Goal: Information Seeking & Learning: Learn about a topic

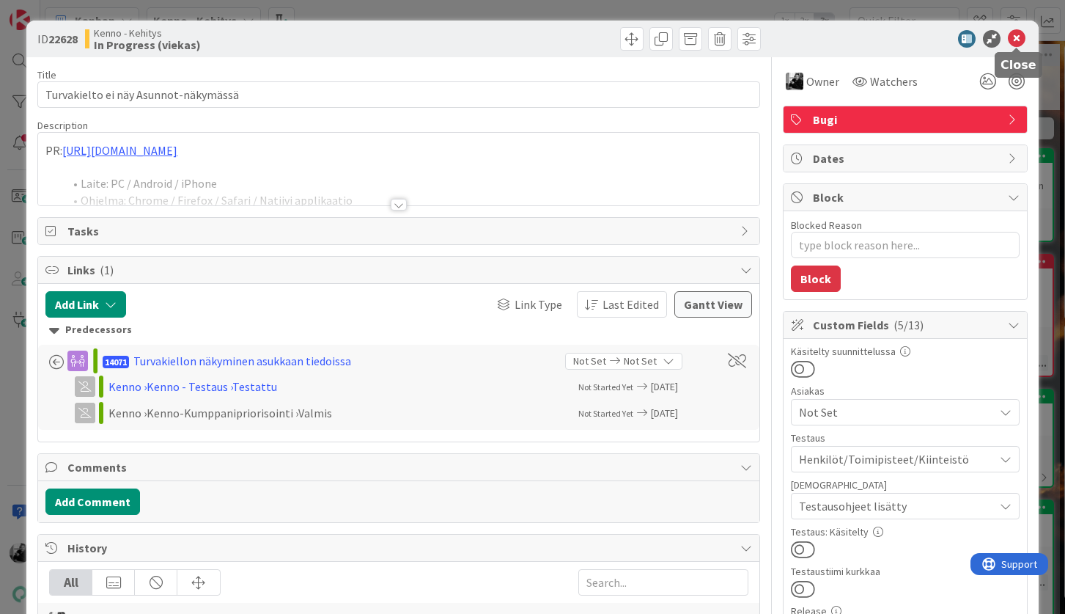
click at [1015, 38] on icon at bounding box center [1017, 39] width 18 height 18
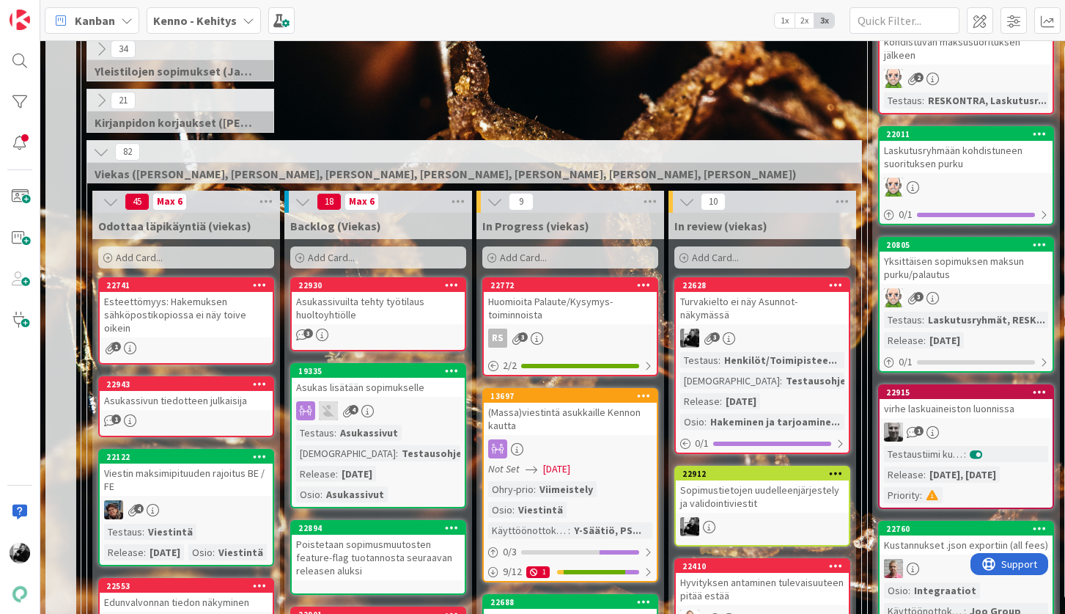
click at [339, 315] on div "Asukassivuilta tehty työtilaus huoltoyhtiölle" at bounding box center [378, 308] width 173 height 32
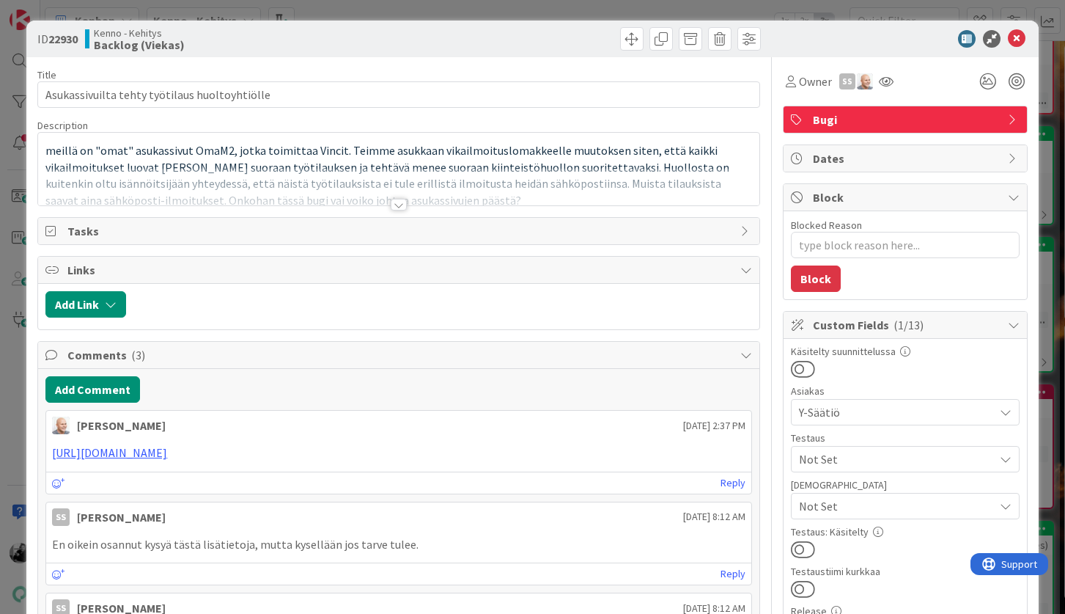
click at [399, 199] on div at bounding box center [399, 205] width 16 height 12
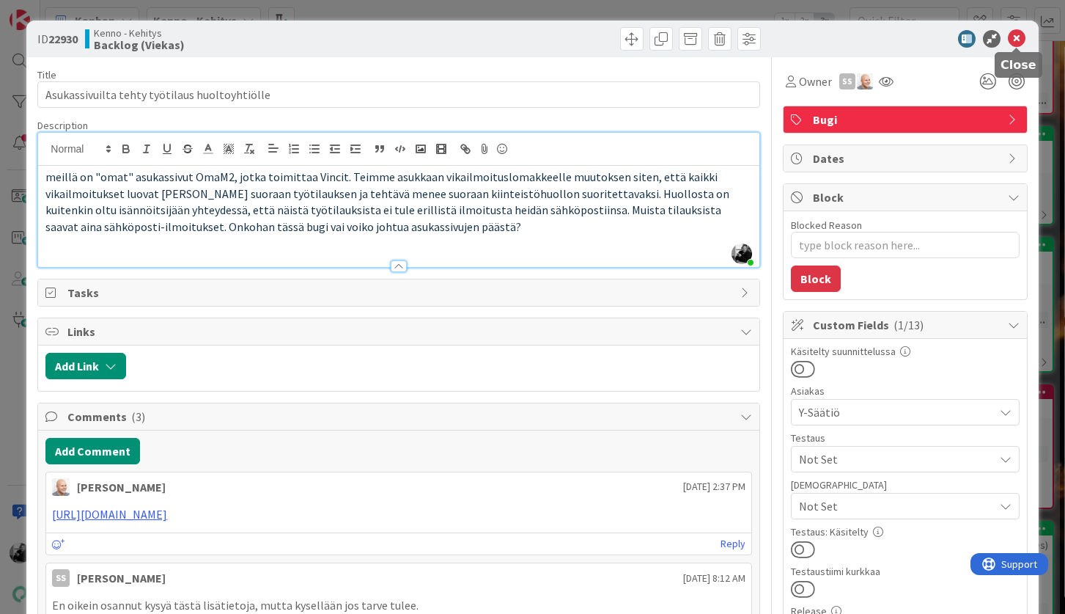
click at [1017, 34] on icon at bounding box center [1017, 39] width 18 height 18
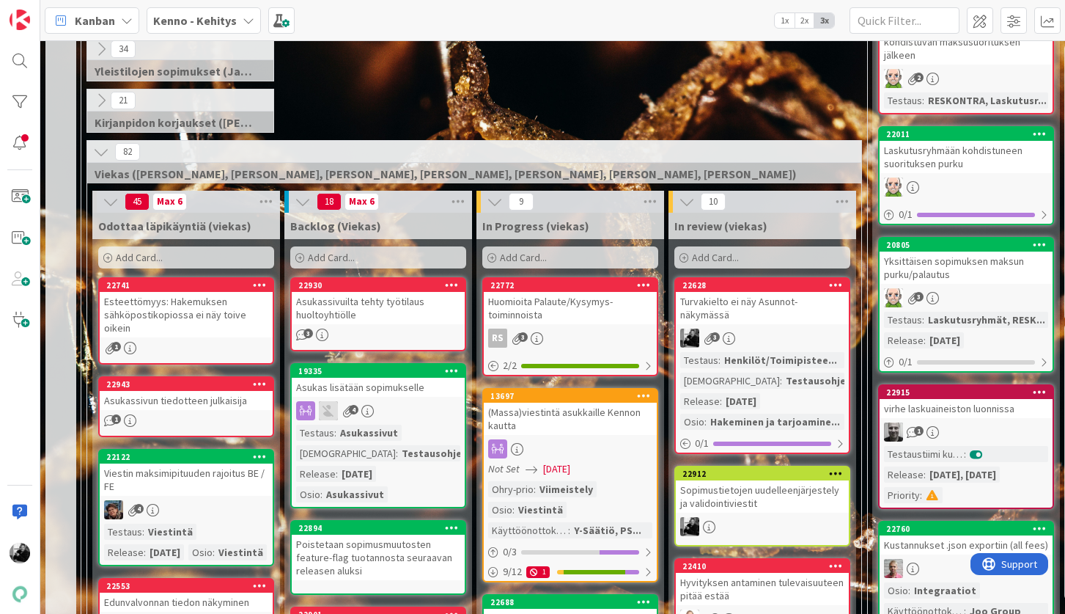
click at [357, 299] on div "Asukassivuilta tehty työtilaus huoltoyhtiölle" at bounding box center [378, 308] width 173 height 32
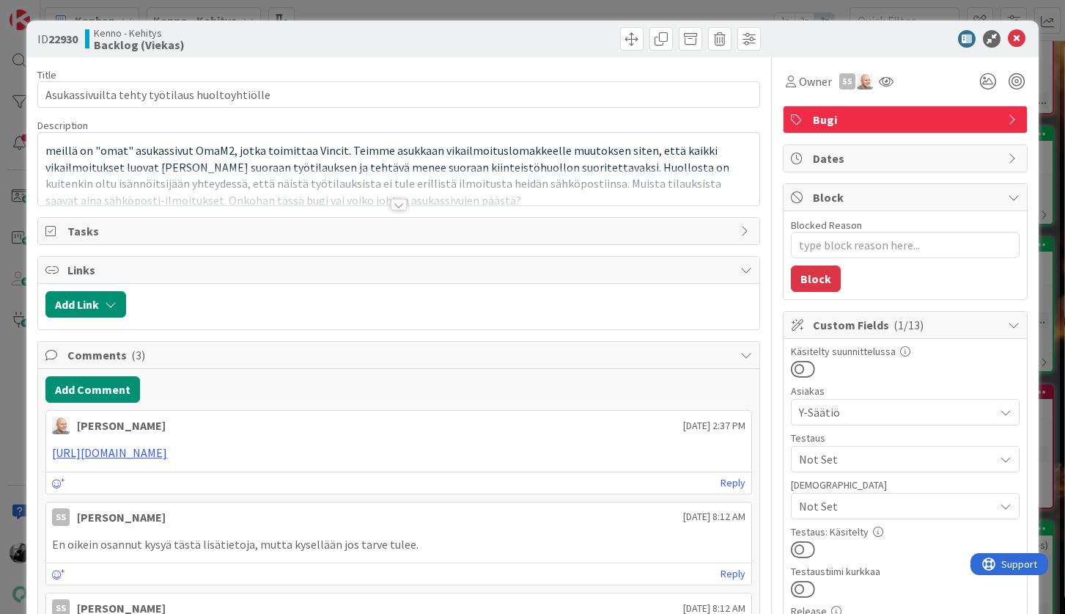
click at [399, 206] on div at bounding box center [399, 205] width 16 height 12
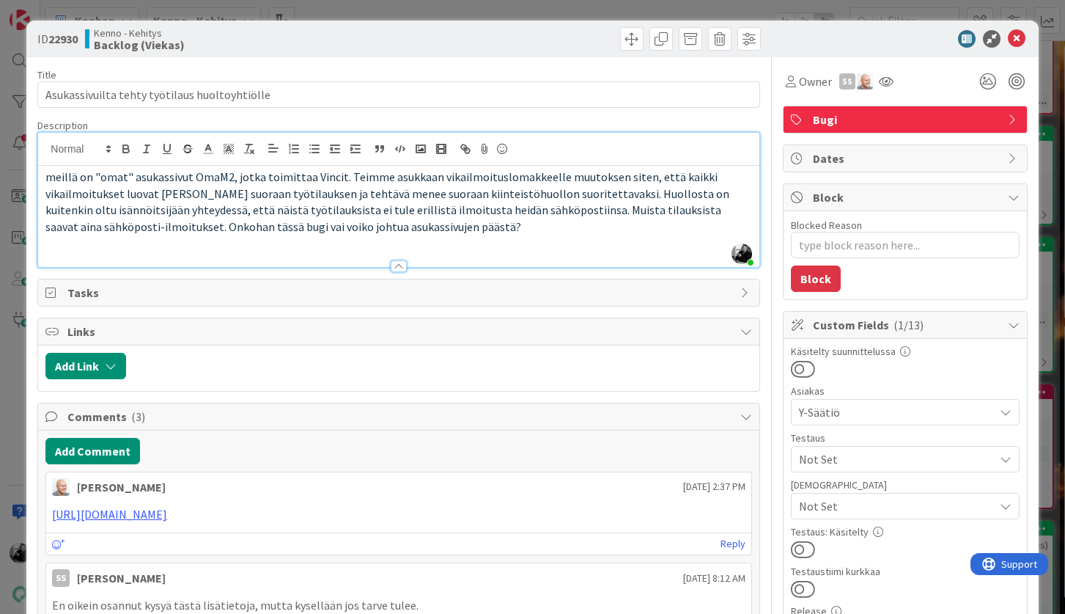
click at [405, 228] on p "meillä on "omat" asukassivut OmaM2, jotka toimittaa Vincit. Teimme asukkaan vik…" at bounding box center [398, 202] width 706 height 67
click at [1017, 34] on icon at bounding box center [1017, 39] width 18 height 18
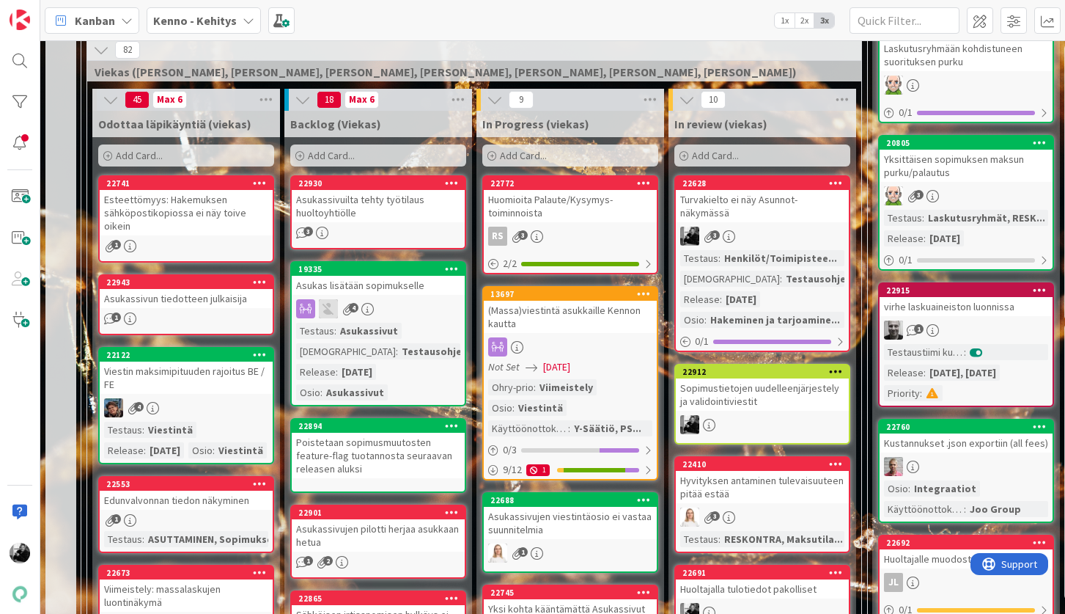
scroll to position [367, 0]
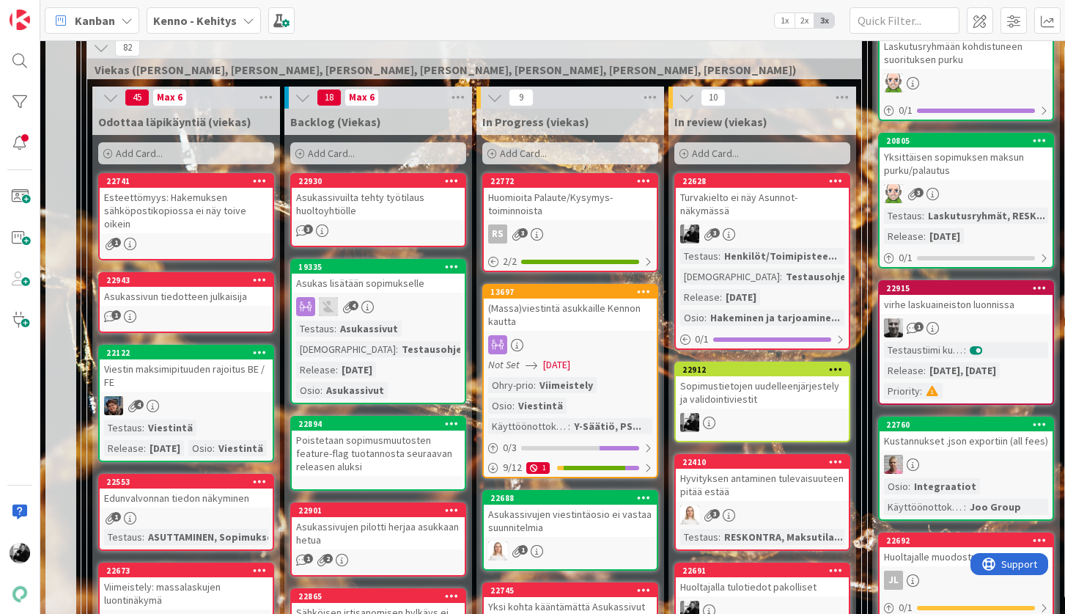
click at [408, 287] on div "Asukas lisätään sopimukselle" at bounding box center [378, 282] width 173 height 19
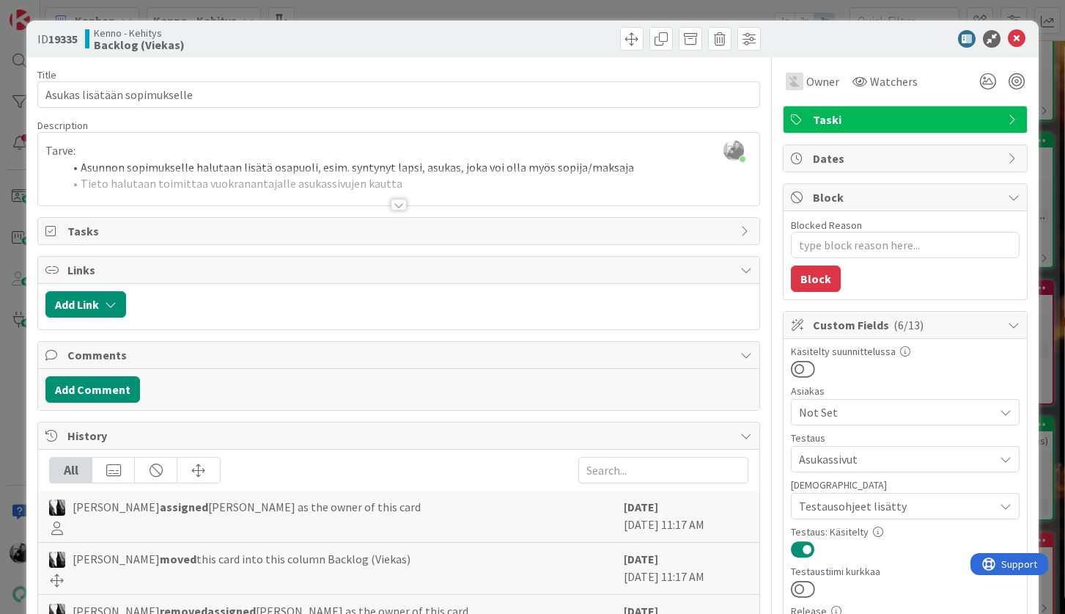
click at [391, 205] on div at bounding box center [399, 205] width 16 height 12
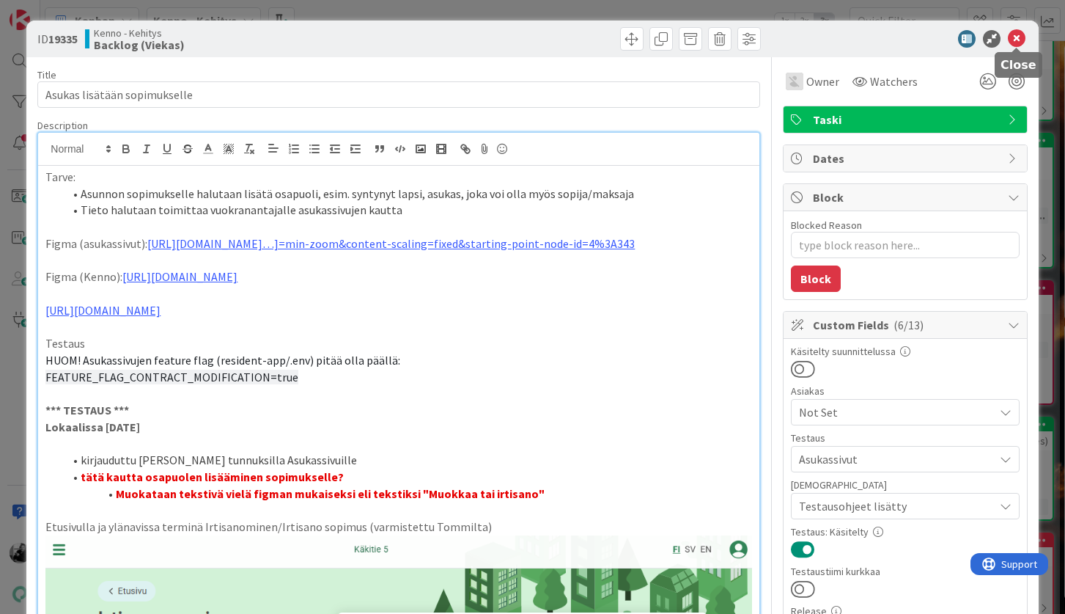
click at [1020, 43] on icon at bounding box center [1017, 39] width 18 height 18
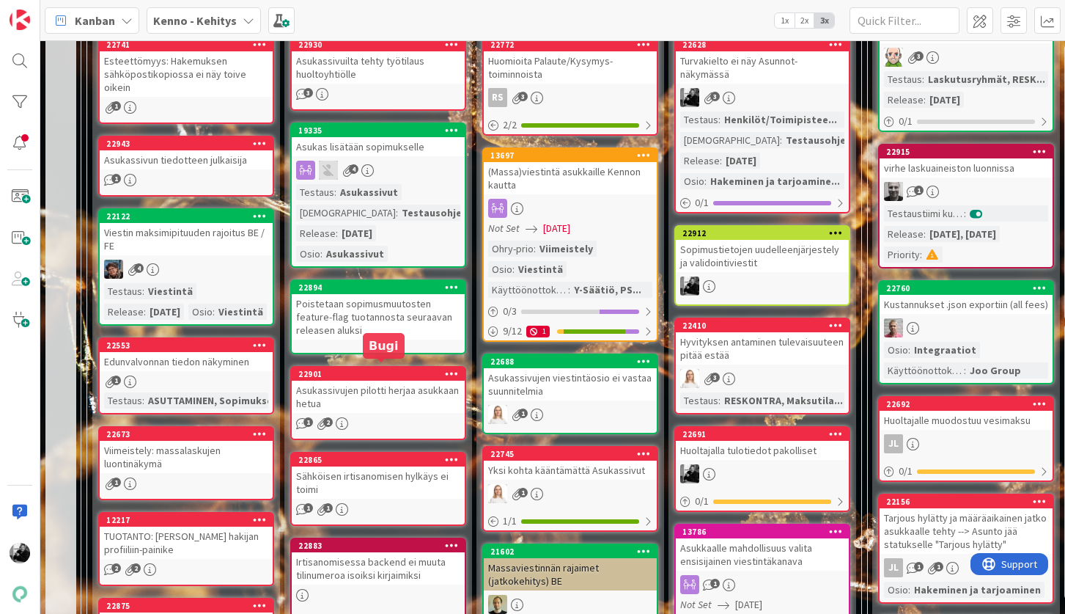
scroll to position [510, 1]
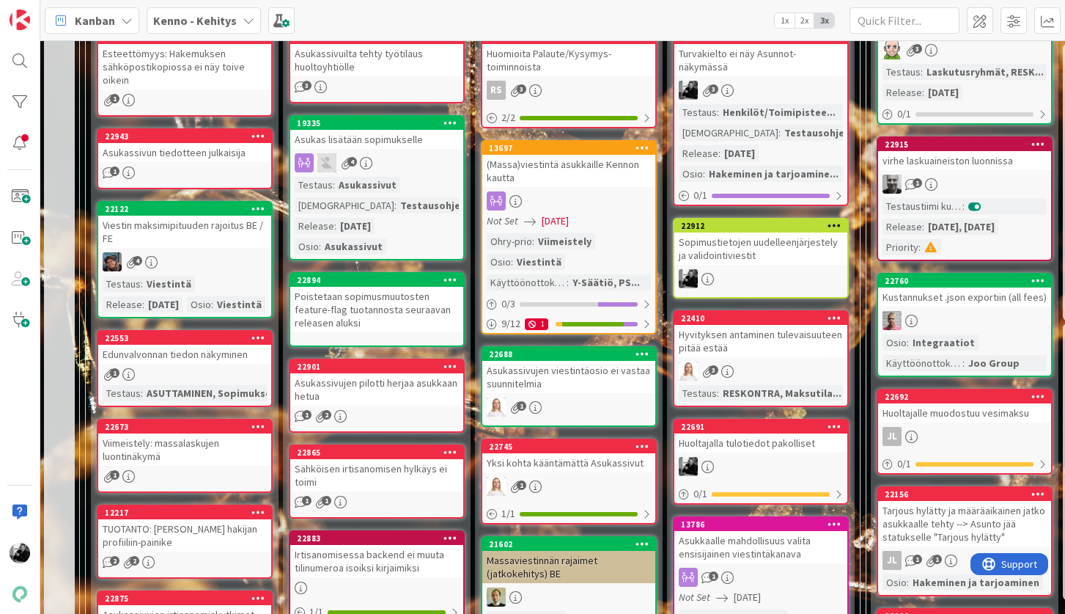
click at [383, 387] on div "Asukassivujen pilotti herjaa asukkaan hetua" at bounding box center [376, 389] width 173 height 32
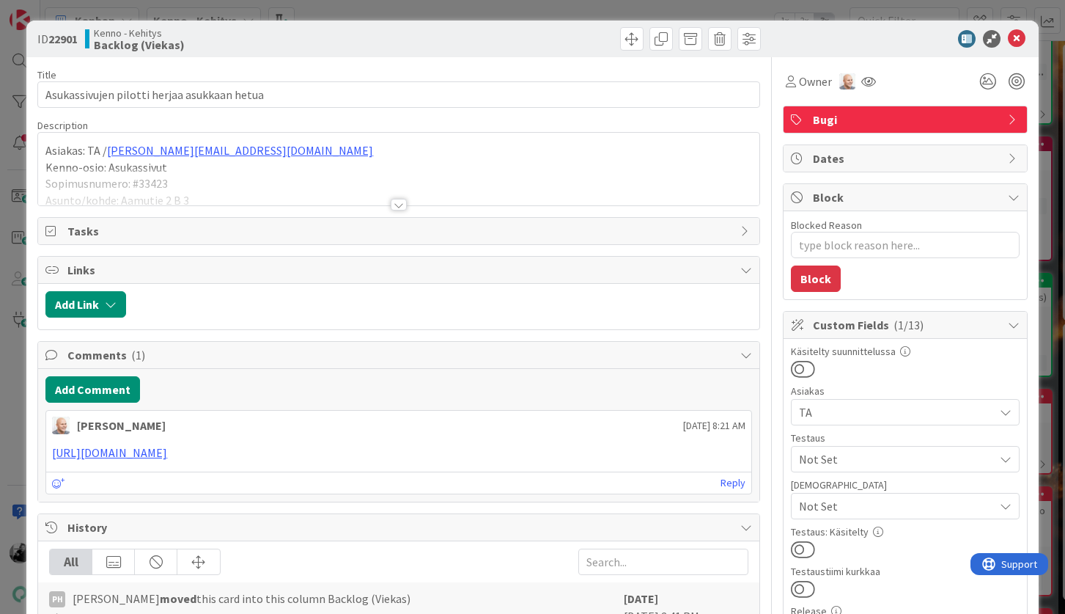
click at [399, 209] on div at bounding box center [399, 205] width 16 height 12
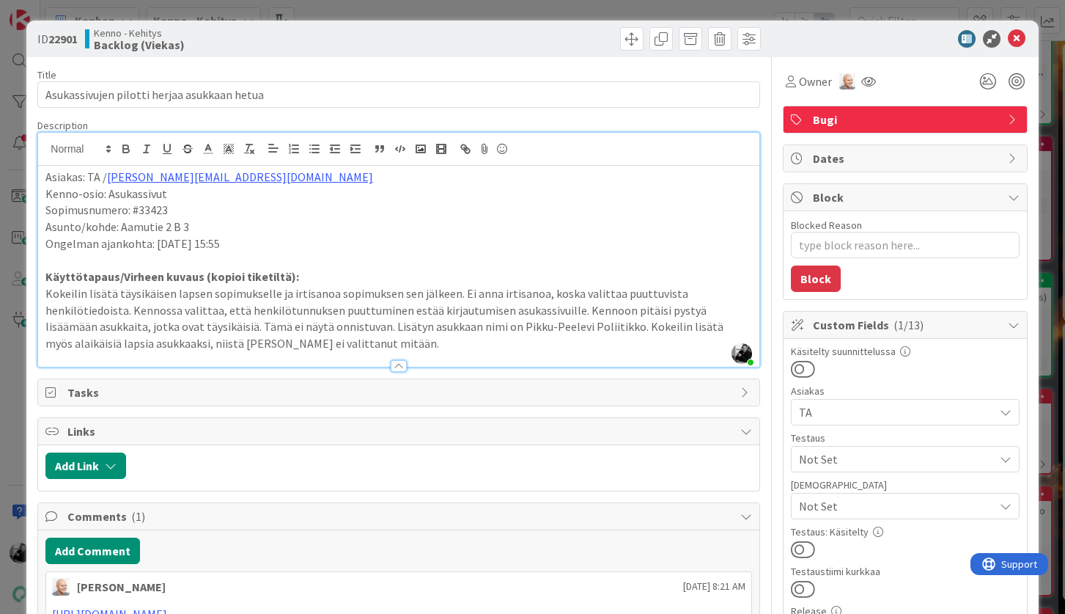
type textarea "x"
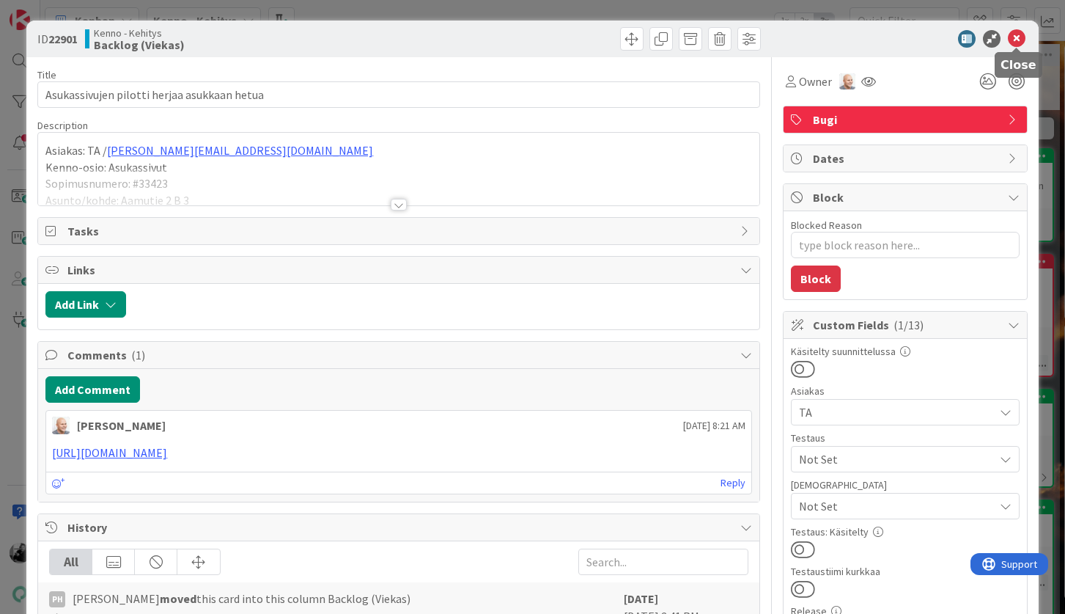
click at [1013, 35] on icon at bounding box center [1017, 39] width 18 height 18
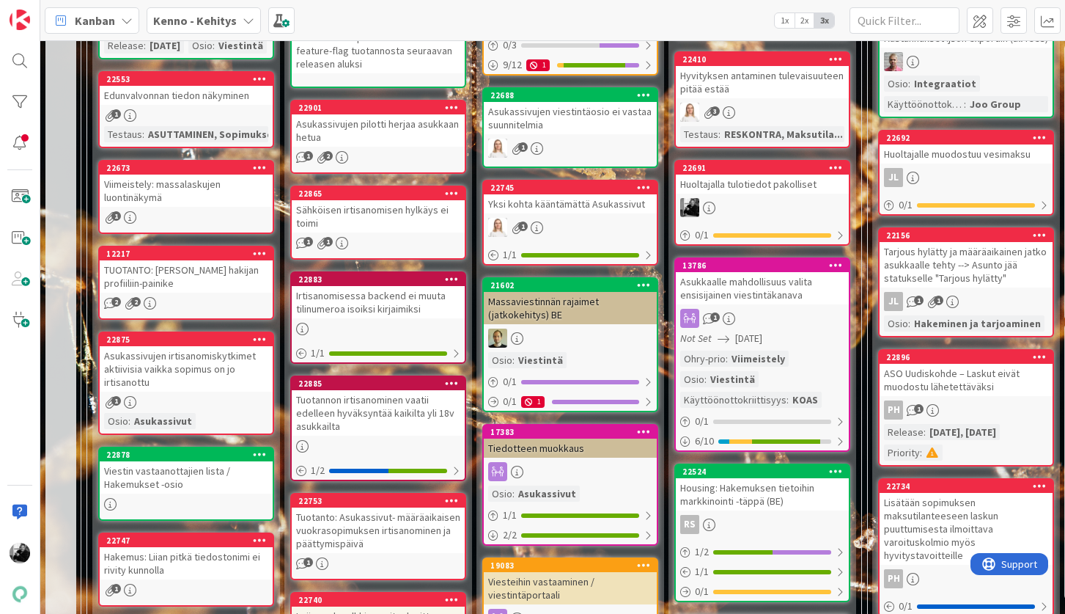
scroll to position [812, 0]
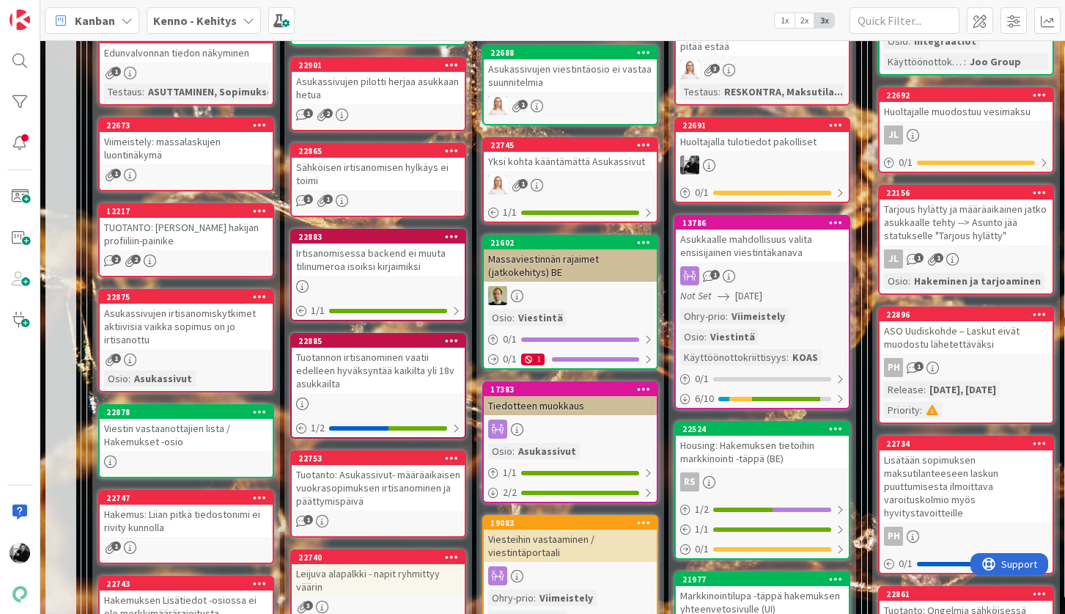
click at [396, 268] on div "Irtisanomisessa backend ei muuta tilinumeroa isoiksi kirjaimiksi" at bounding box center [378, 259] width 173 height 32
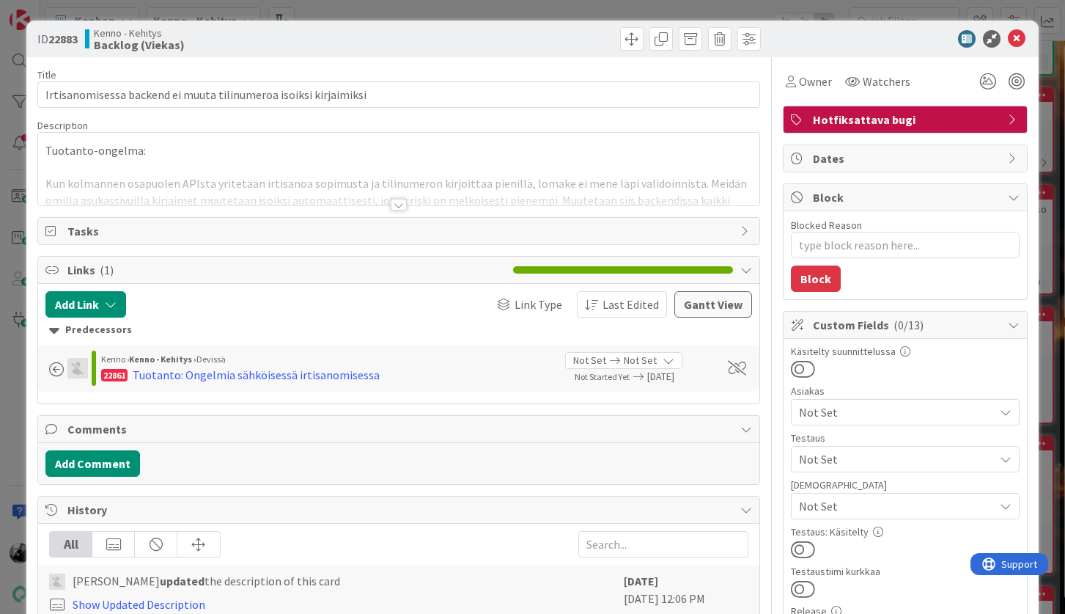
click at [392, 199] on div at bounding box center [399, 205] width 16 height 12
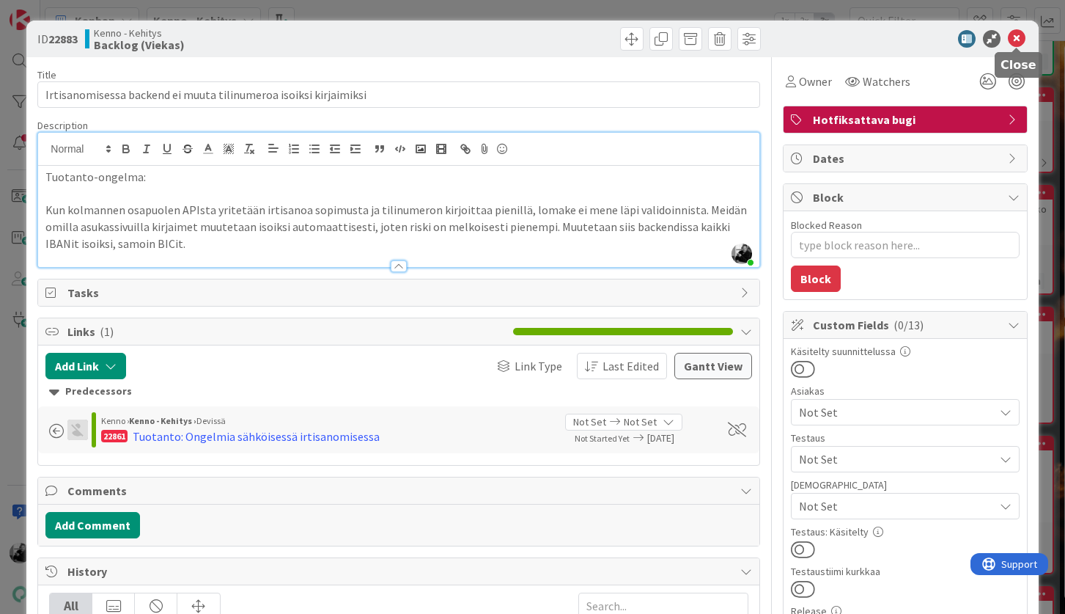
click at [1010, 35] on icon at bounding box center [1017, 39] width 18 height 18
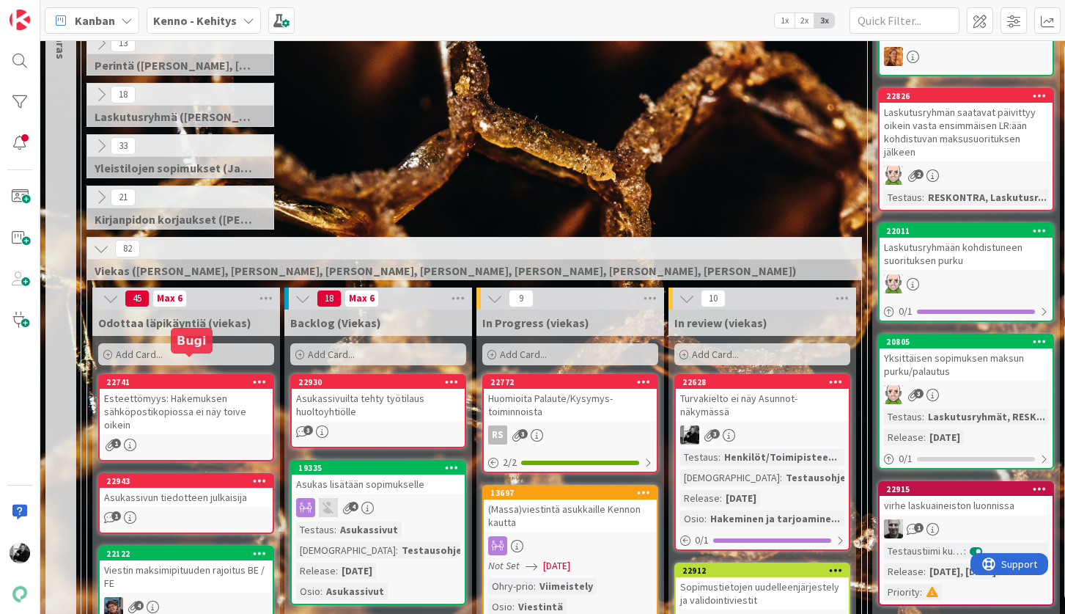
scroll to position [161, 0]
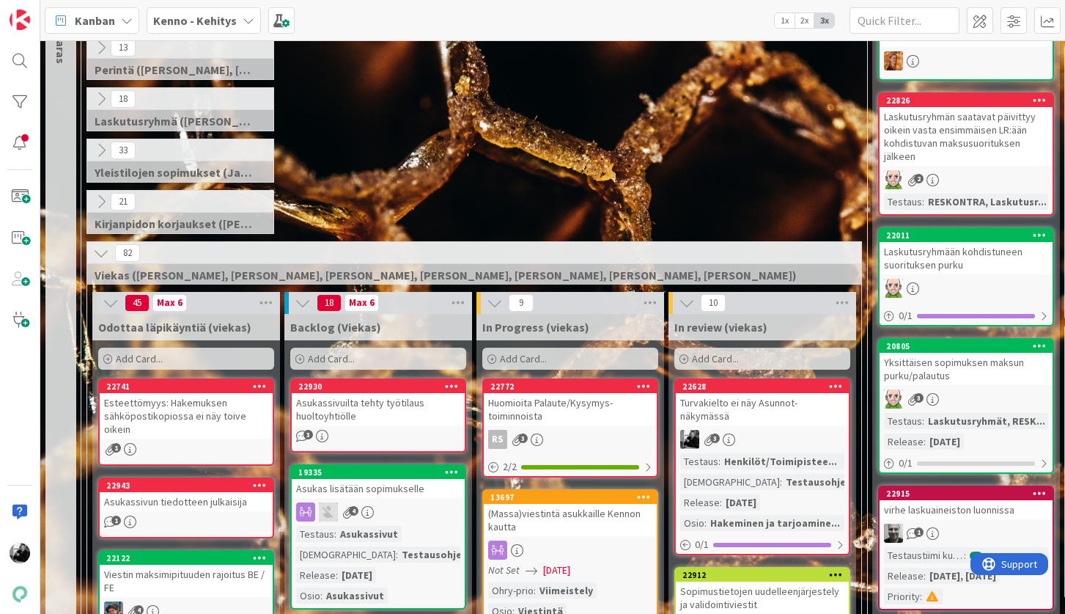
click at [106, 253] on icon at bounding box center [101, 253] width 16 height 16
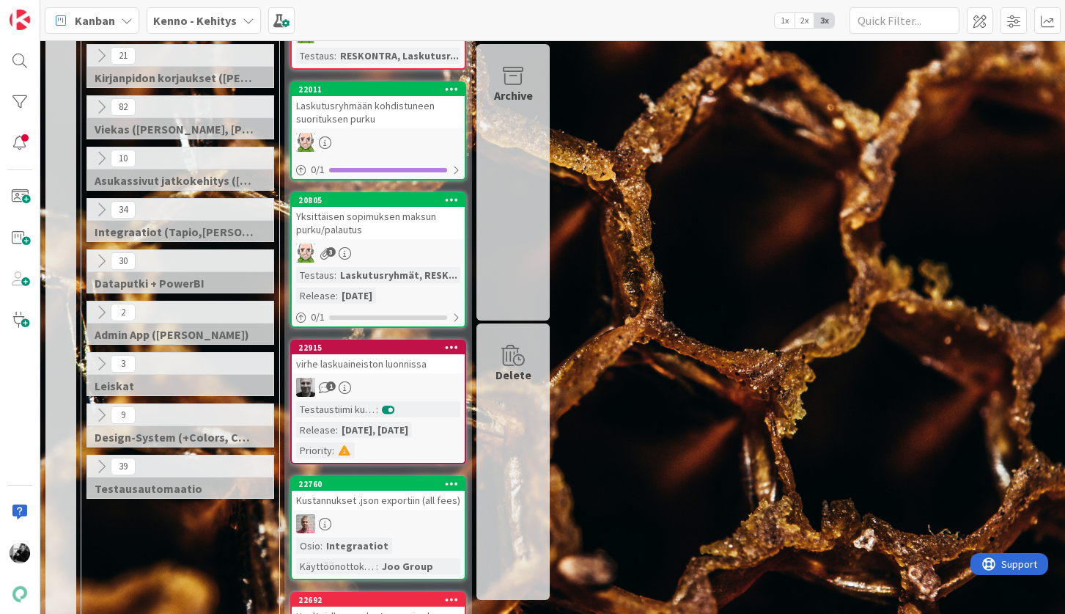
scroll to position [304, 0]
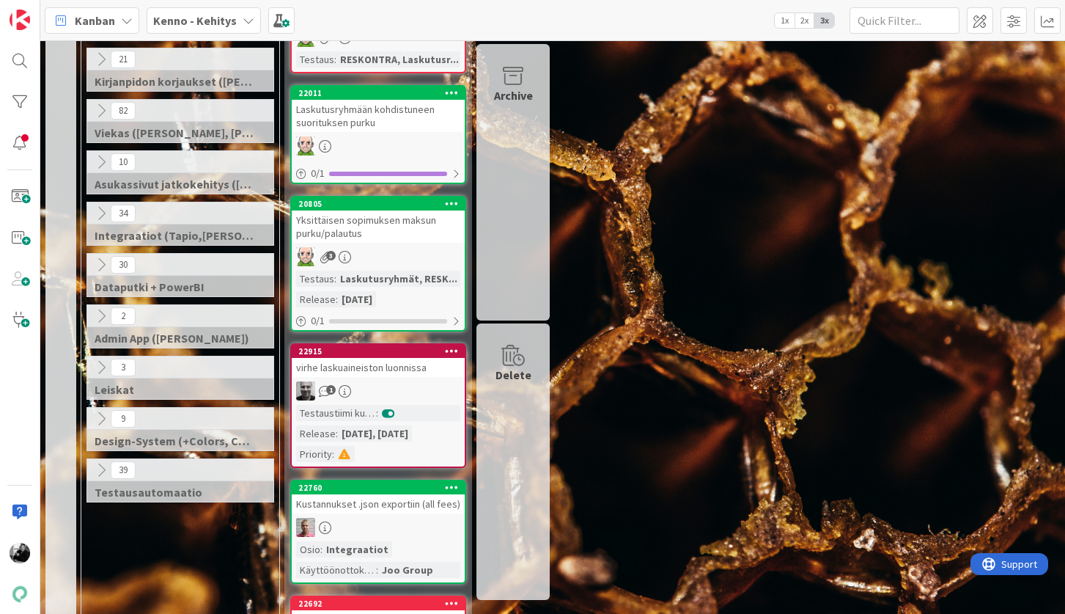
click at [96, 414] on icon at bounding box center [101, 419] width 16 height 16
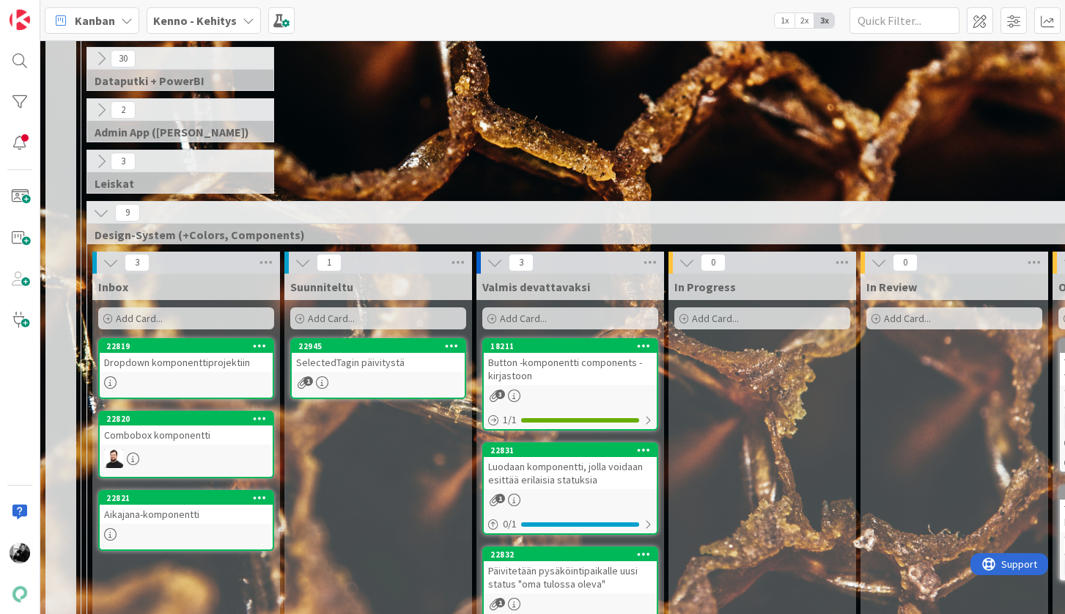
scroll to position [425, 0]
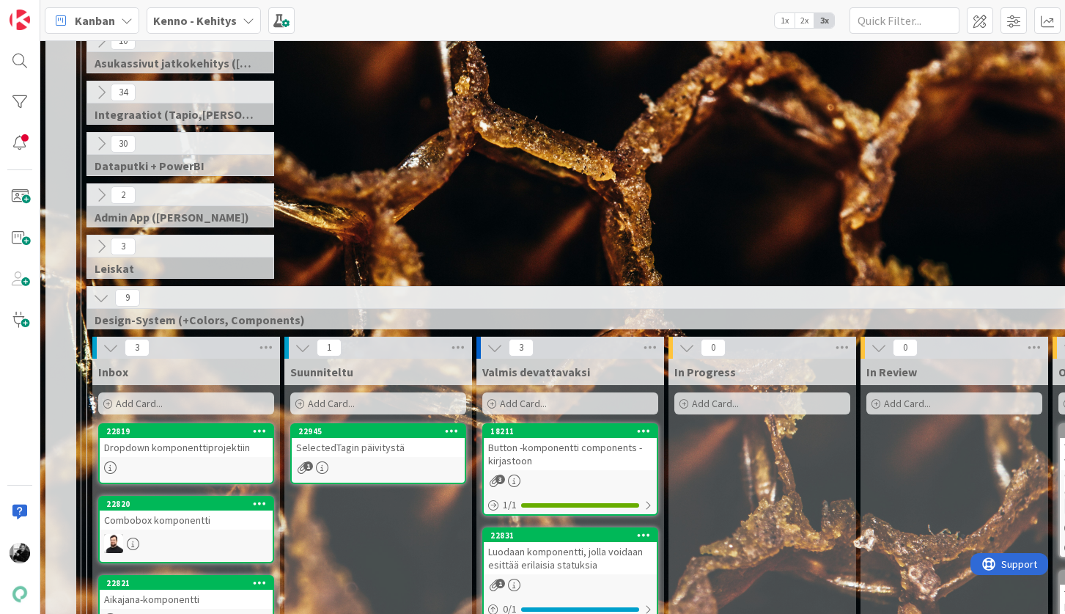
click at [101, 293] on icon at bounding box center [101, 298] width 16 height 16
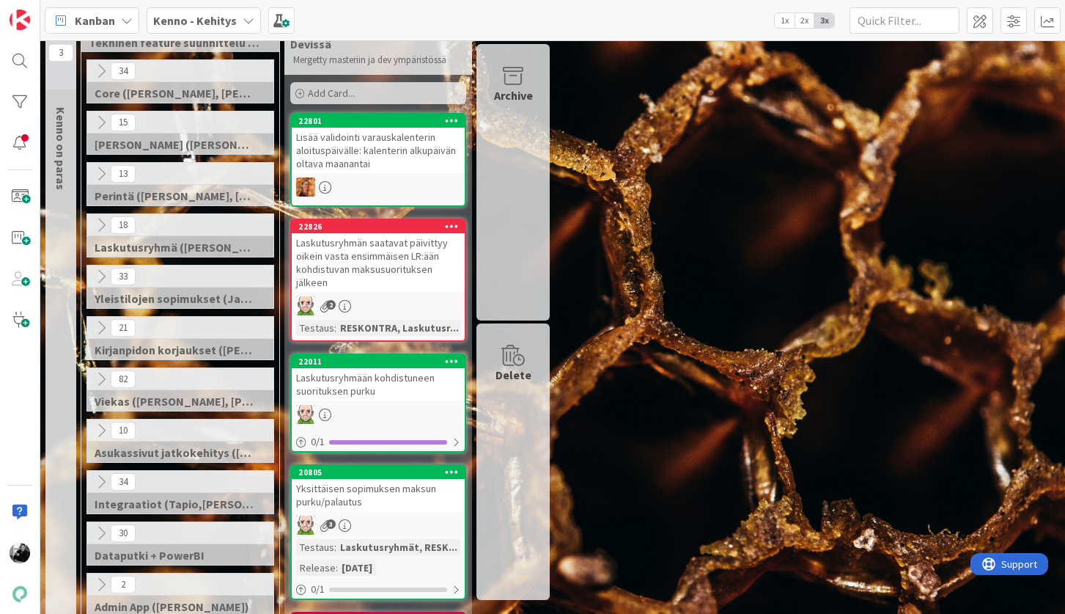
scroll to position [15, 0]
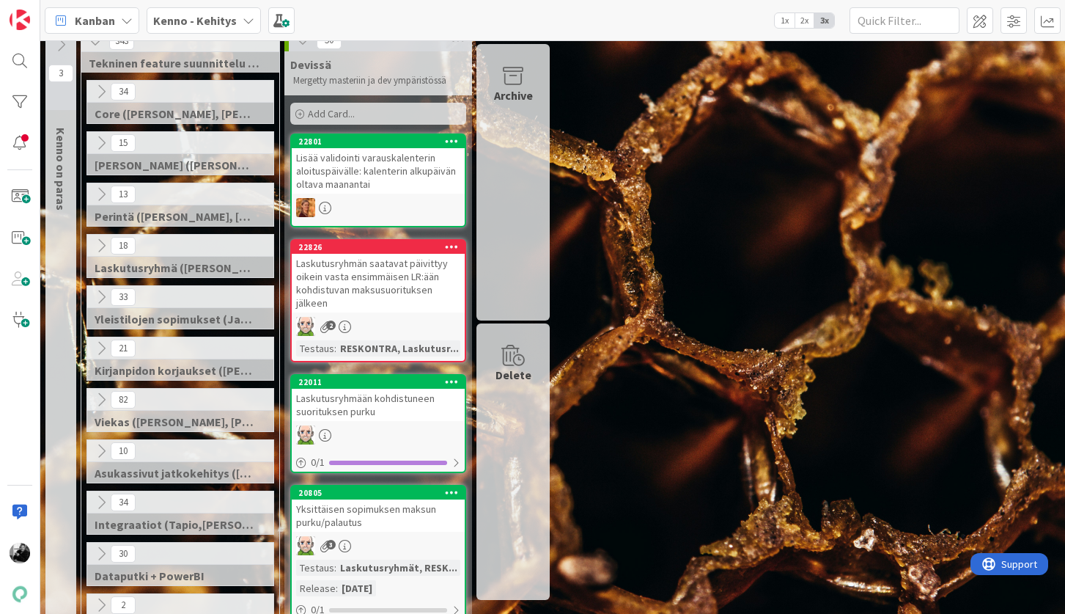
click at [103, 400] on icon at bounding box center [101, 400] width 16 height 16
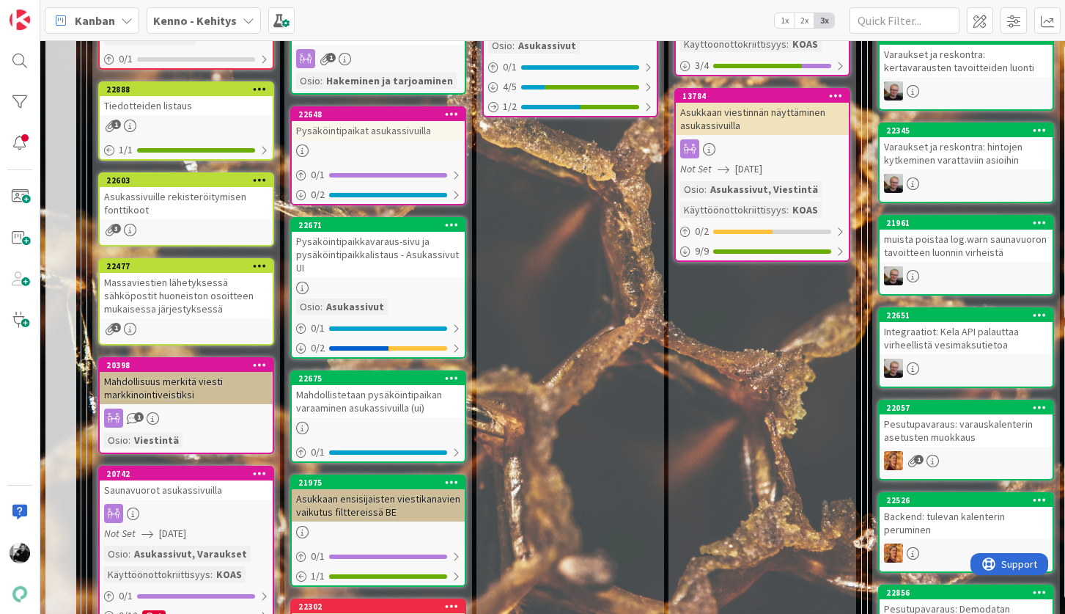
scroll to position [1620, 0]
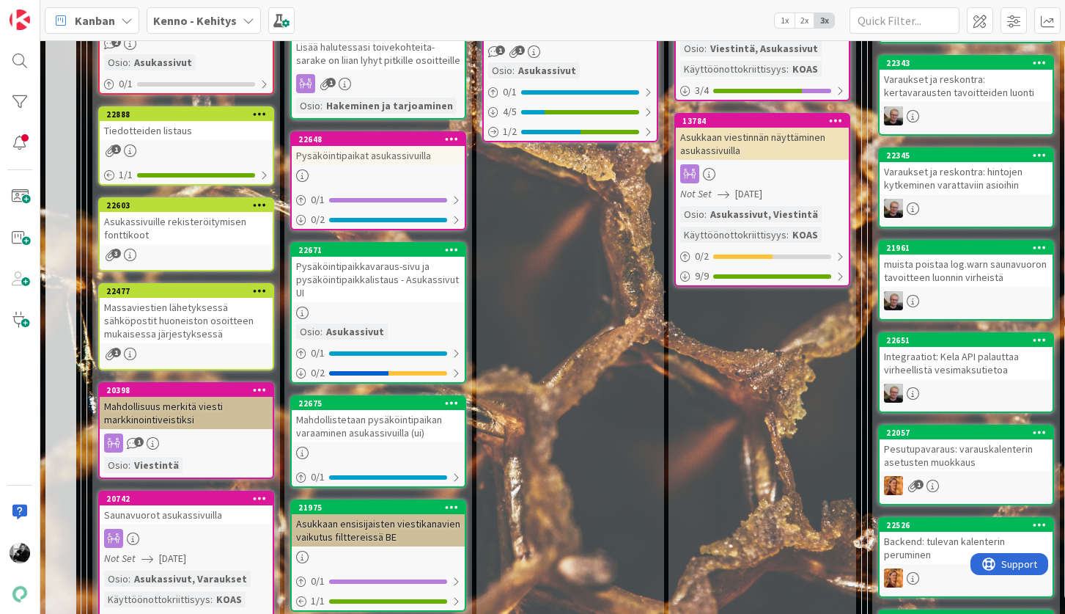
click at [352, 427] on div "Mahdollistetaan pysäköintipaikan varaaminen asukassivuilla (ui)" at bounding box center [378, 426] width 173 height 32
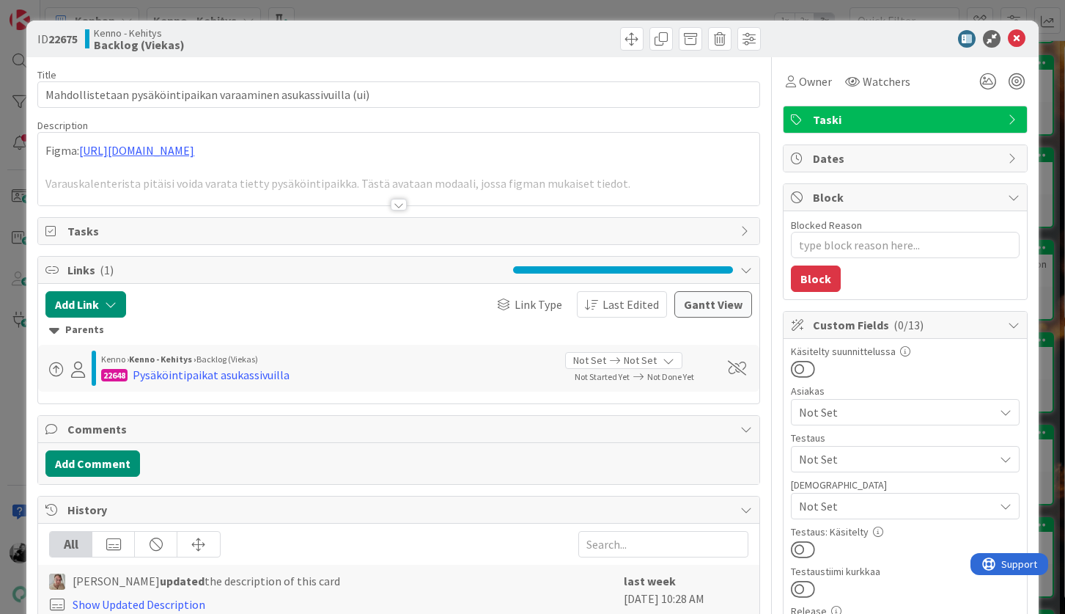
click at [399, 204] on div at bounding box center [399, 205] width 16 height 12
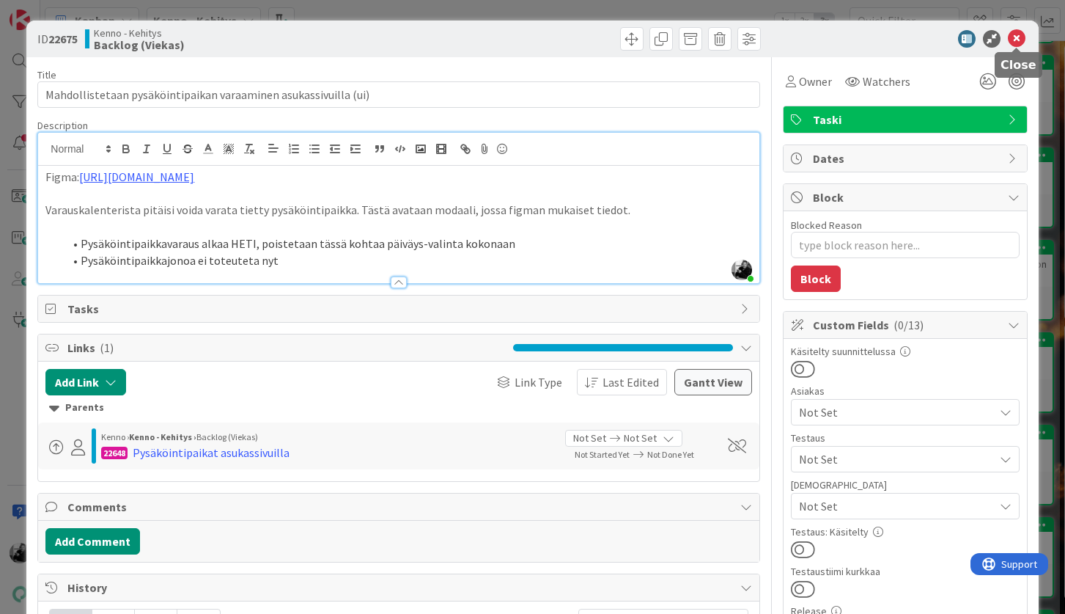
click at [1020, 40] on icon at bounding box center [1017, 39] width 18 height 18
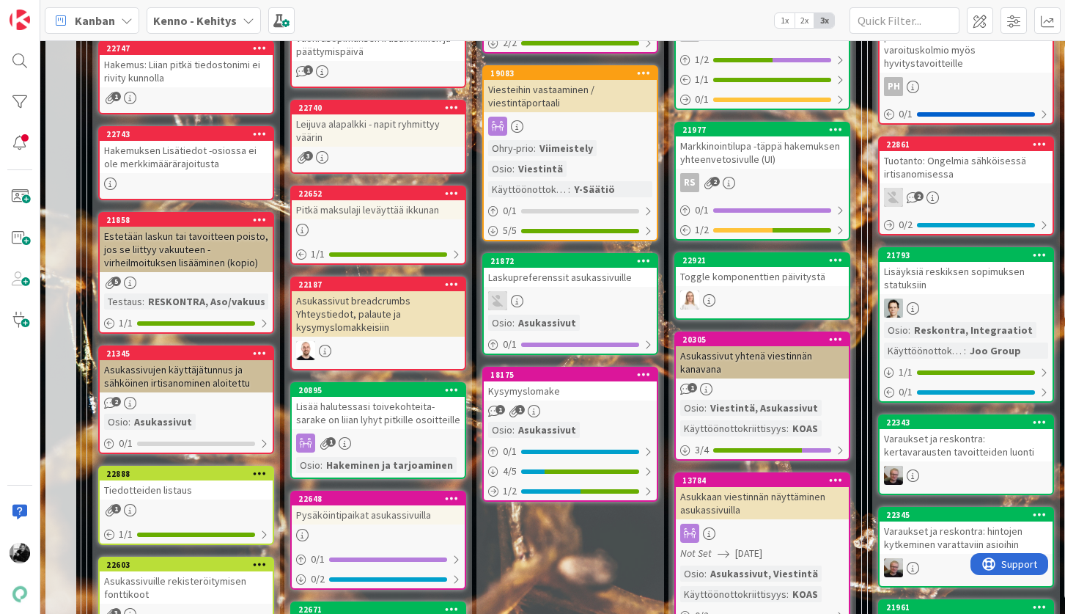
scroll to position [1252, 0]
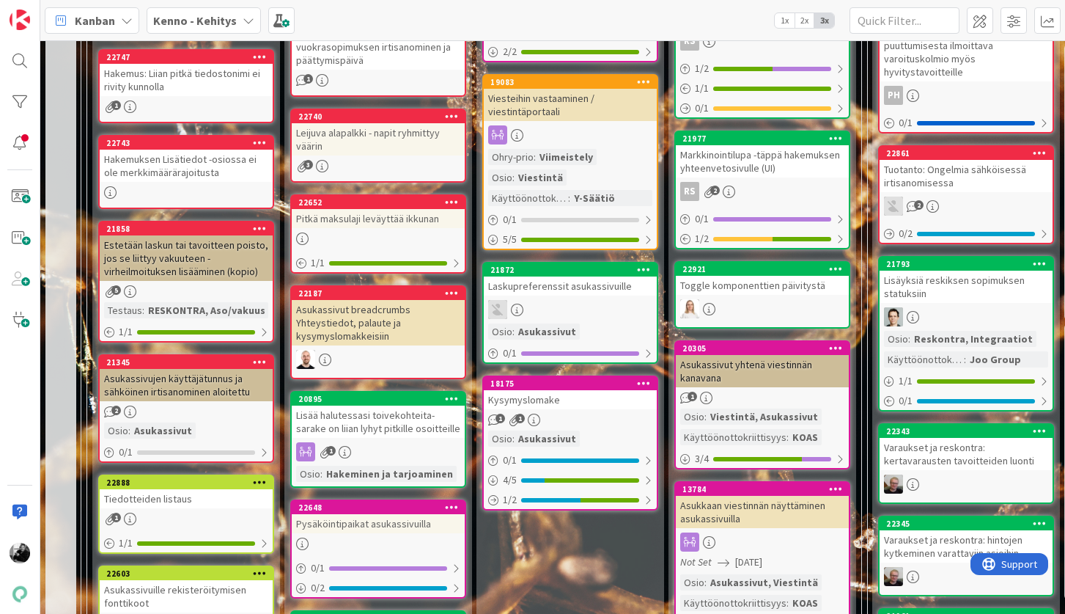
click at [370, 420] on div "Lisää halutessasi toivekohteita- sarake on liian lyhyt pitkille osoitteille" at bounding box center [378, 421] width 173 height 32
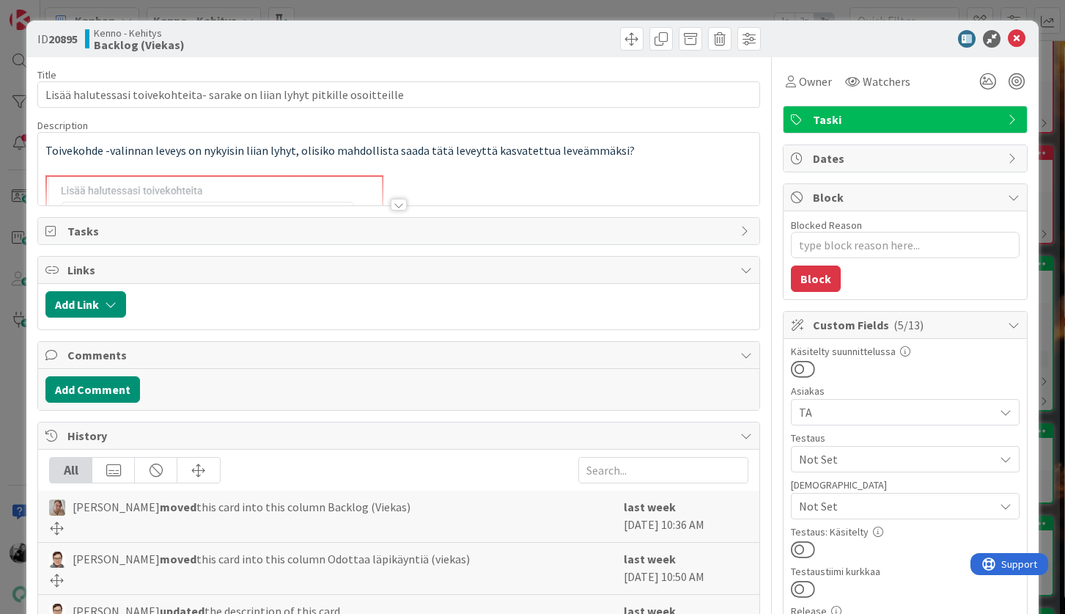
click at [401, 210] on div at bounding box center [399, 205] width 16 height 12
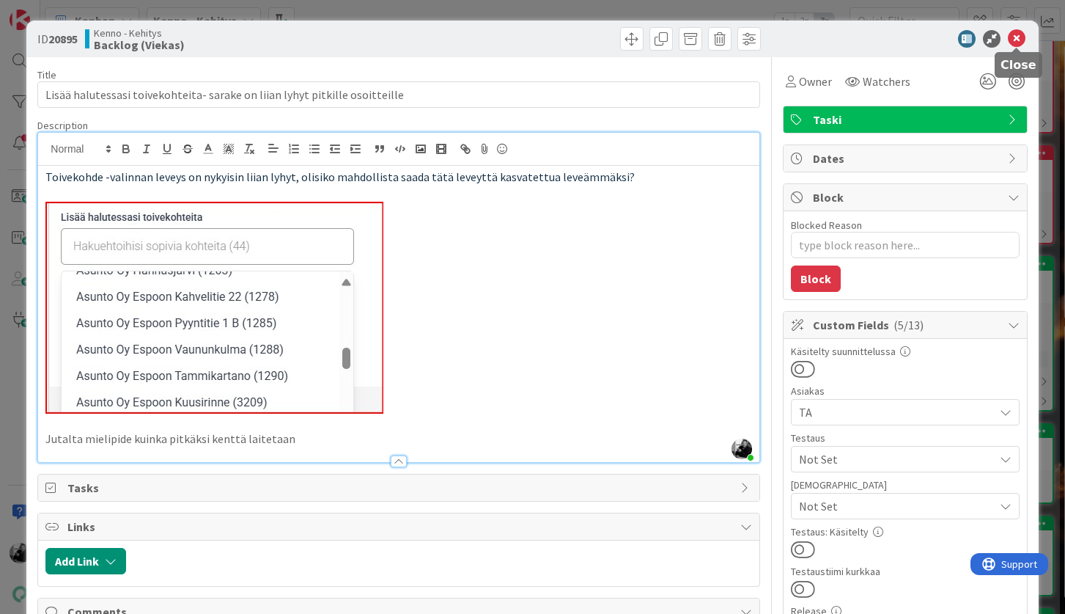
click at [1017, 38] on icon at bounding box center [1017, 39] width 18 height 18
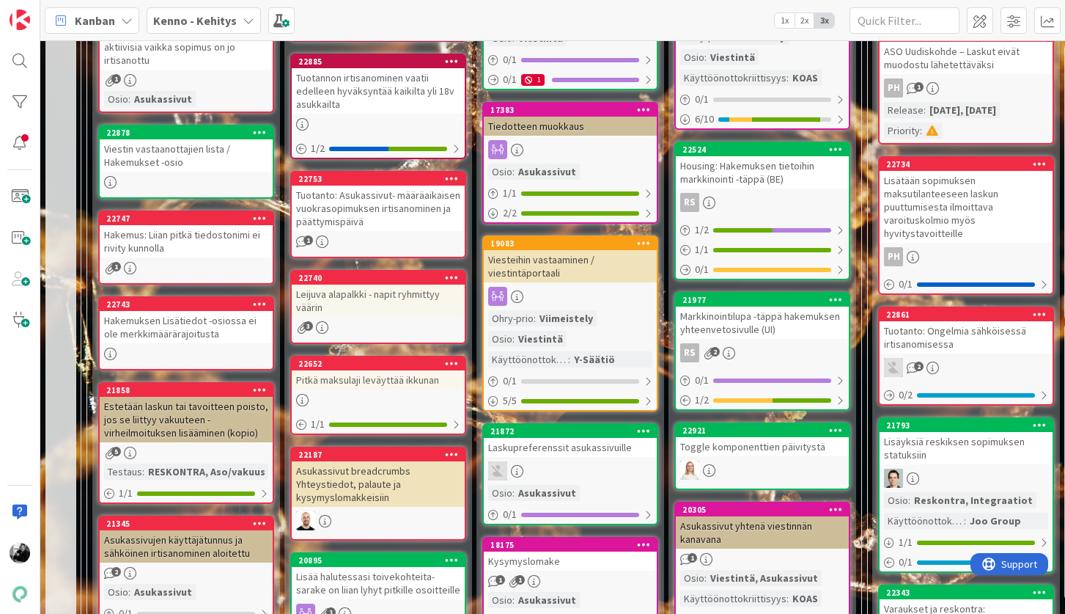
scroll to position [1112, 0]
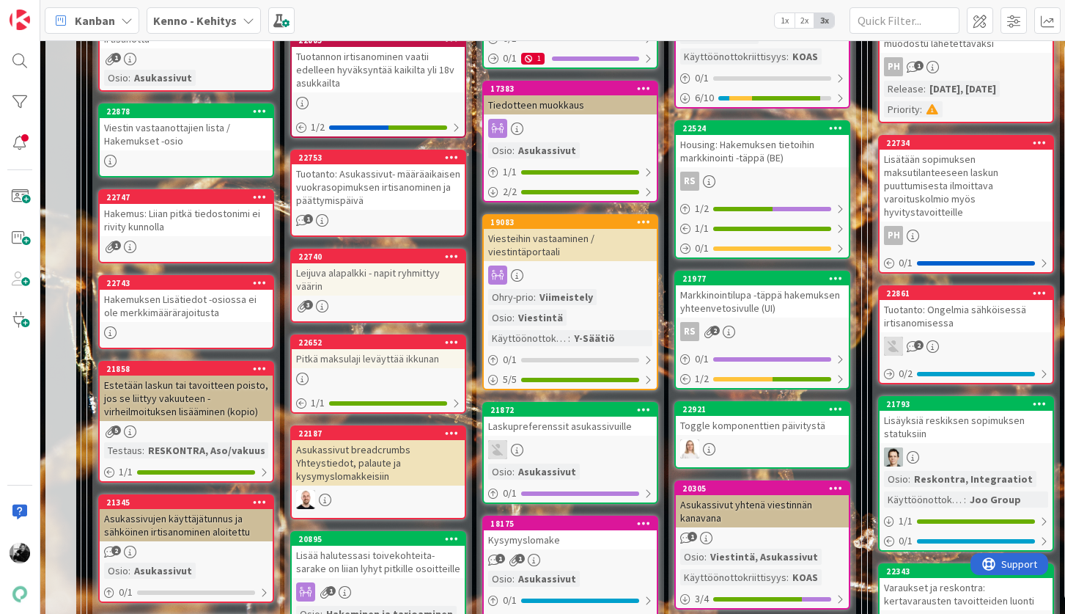
click at [364, 274] on div "Leijuva alapalkki - napit ryhmittyy väärin" at bounding box center [378, 279] width 173 height 32
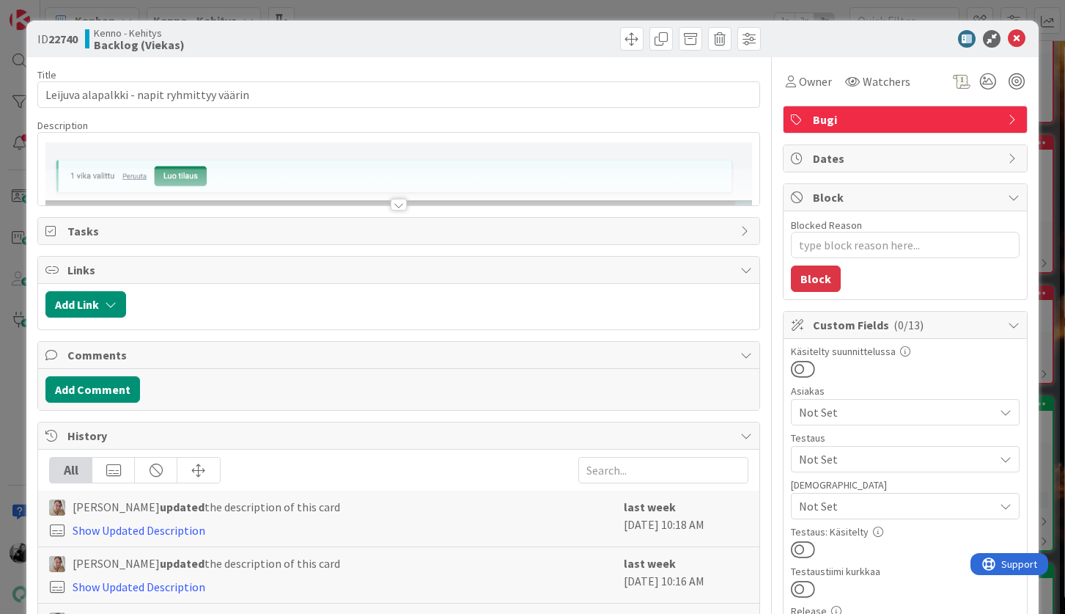
click at [398, 206] on div at bounding box center [399, 205] width 16 height 12
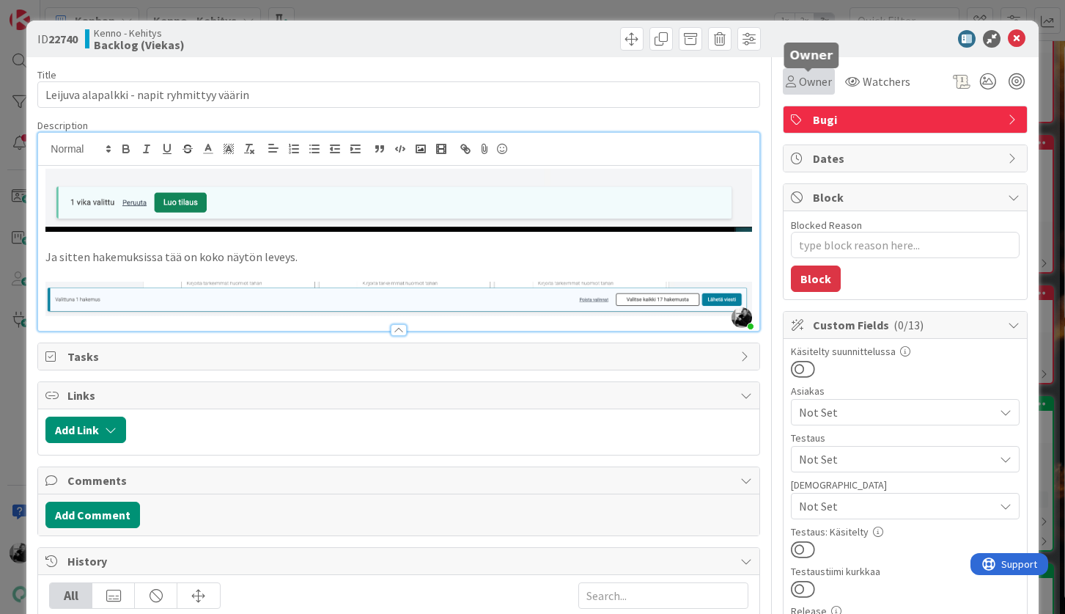
click at [796, 79] on div "Owner" at bounding box center [809, 82] width 46 height 18
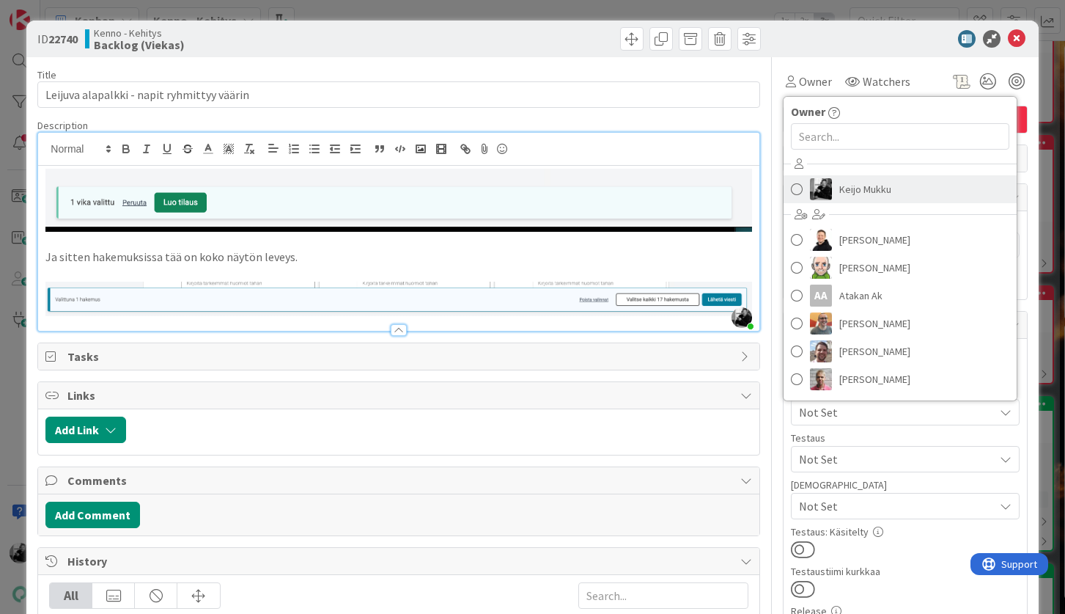
click at [857, 187] on span "Keijo Mukku" at bounding box center [866, 189] width 52 height 22
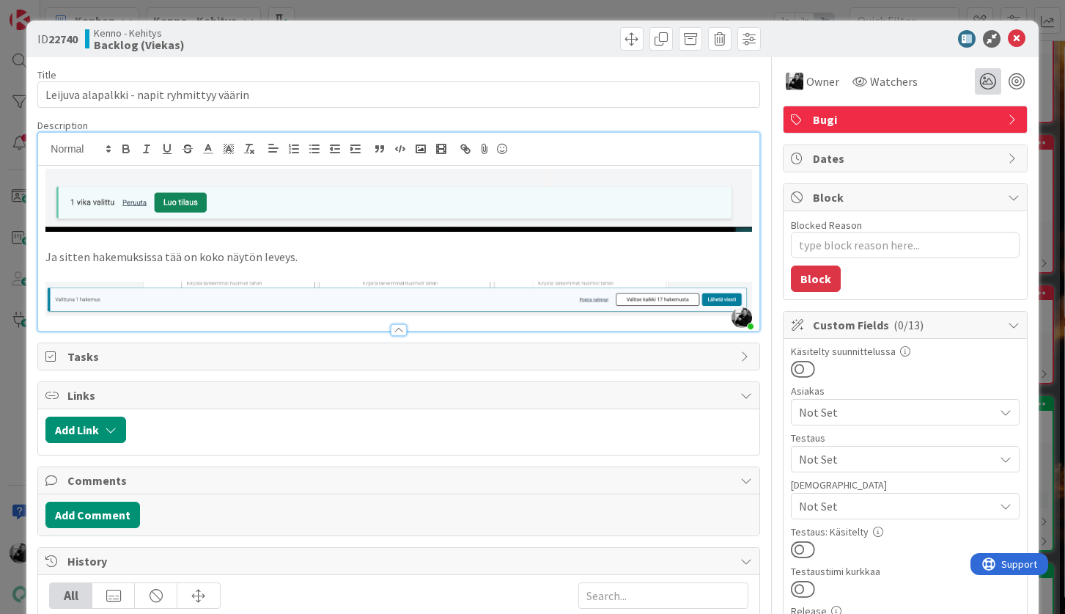
type textarea "x"
click at [1019, 42] on icon at bounding box center [1017, 39] width 18 height 18
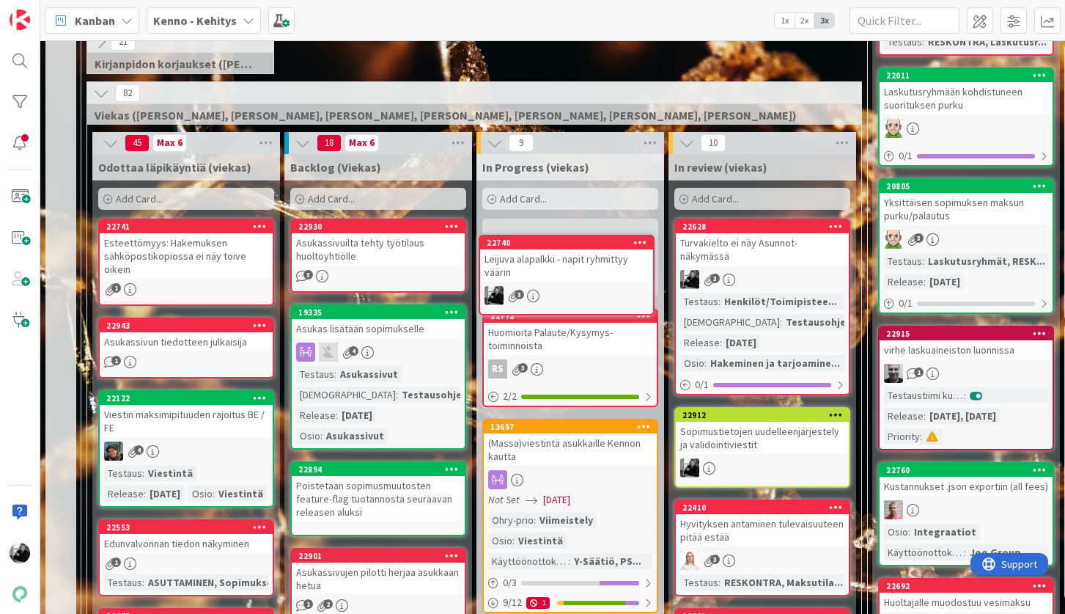
scroll to position [314, 0]
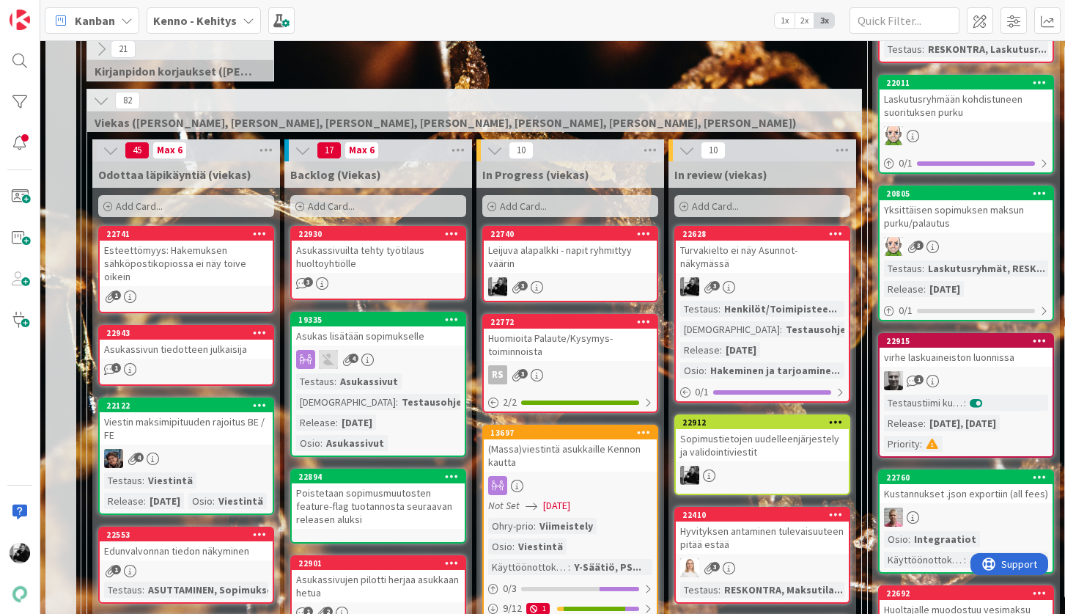
drag, startPoint x: 407, startPoint y: 266, endPoint x: 353, endPoint y: 603, distance: 340.9
